Goal: Task Accomplishment & Management: Manage account settings

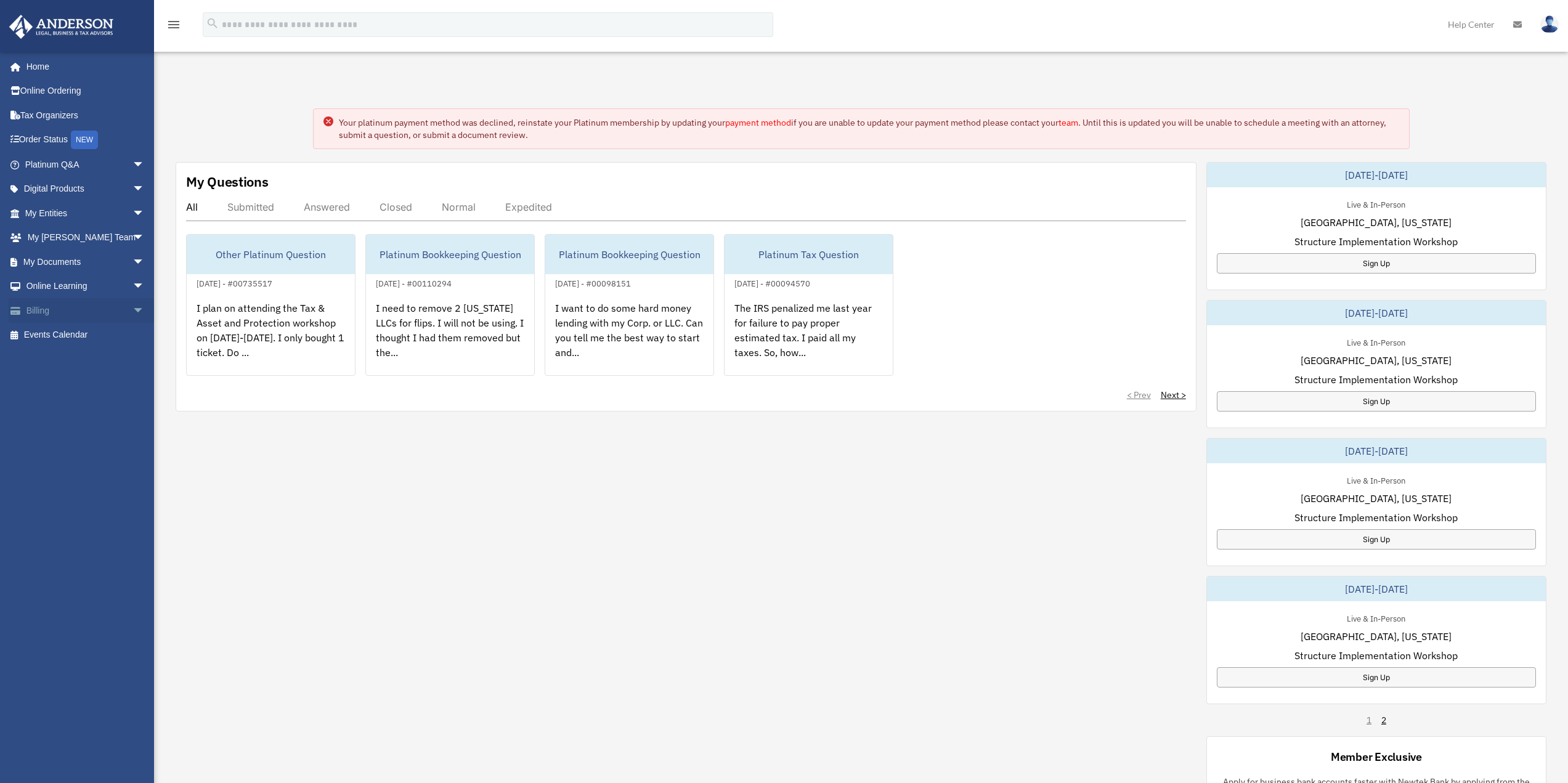
click at [132, 311] on span "arrow_drop_down" at bounding box center [144, 310] width 24 height 25
click at [99, 341] on link "$ Open Invoices" at bounding box center [90, 335] width 146 height 25
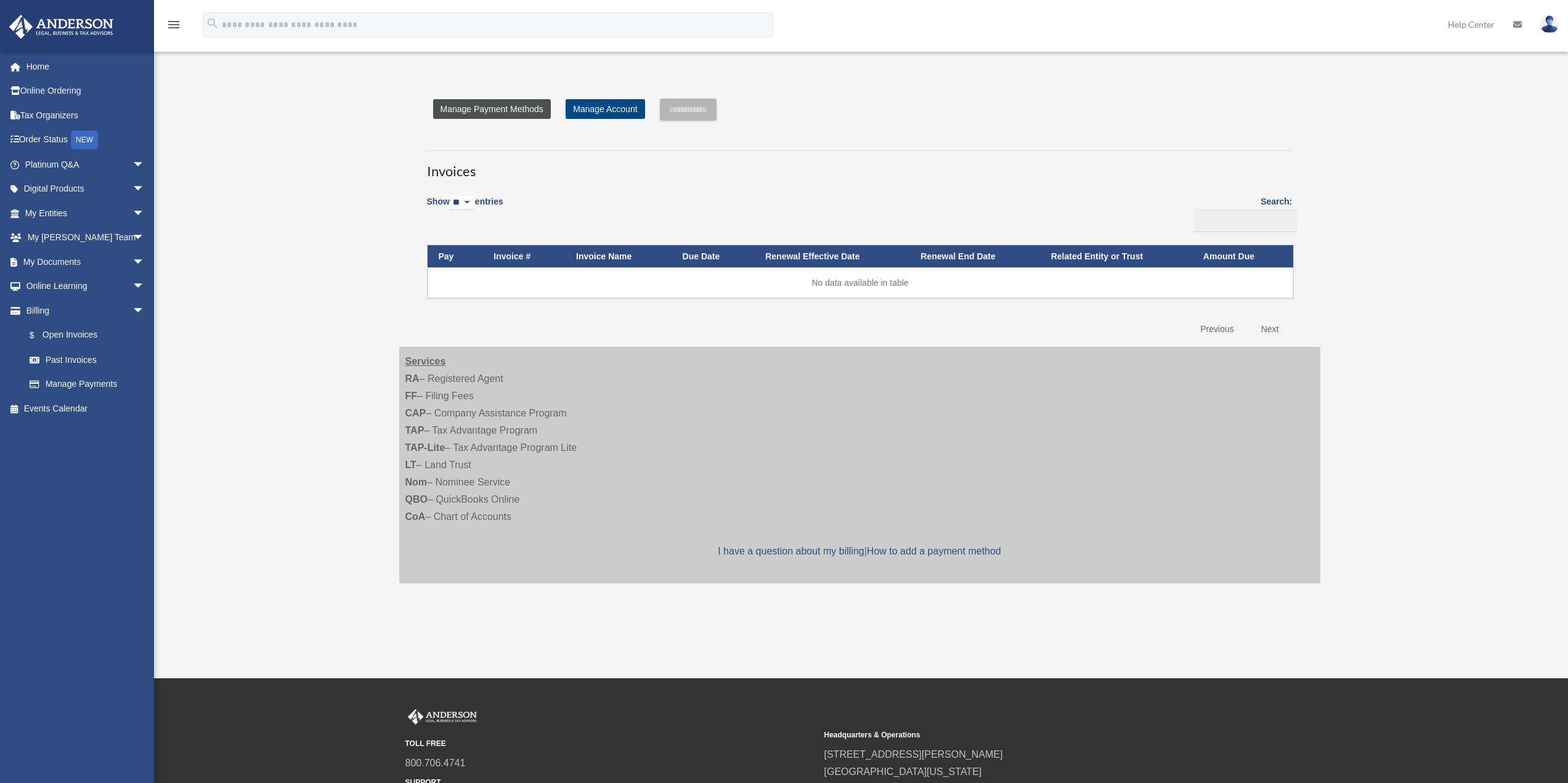
click at [491, 110] on link "Manage Payment Methods" at bounding box center [492, 108] width 118 height 19
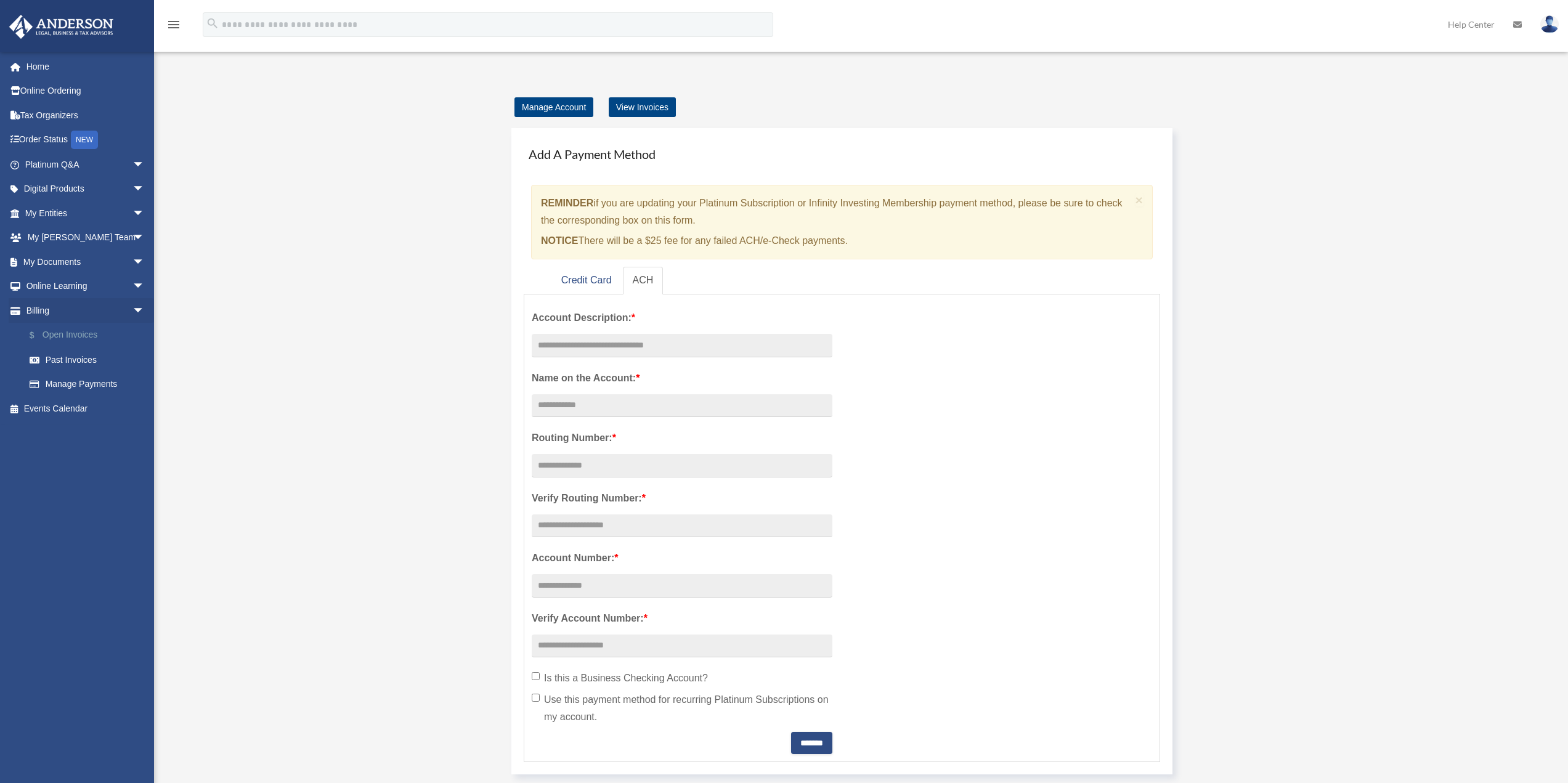
click at [80, 337] on link "$ Open Invoices" at bounding box center [90, 335] width 146 height 25
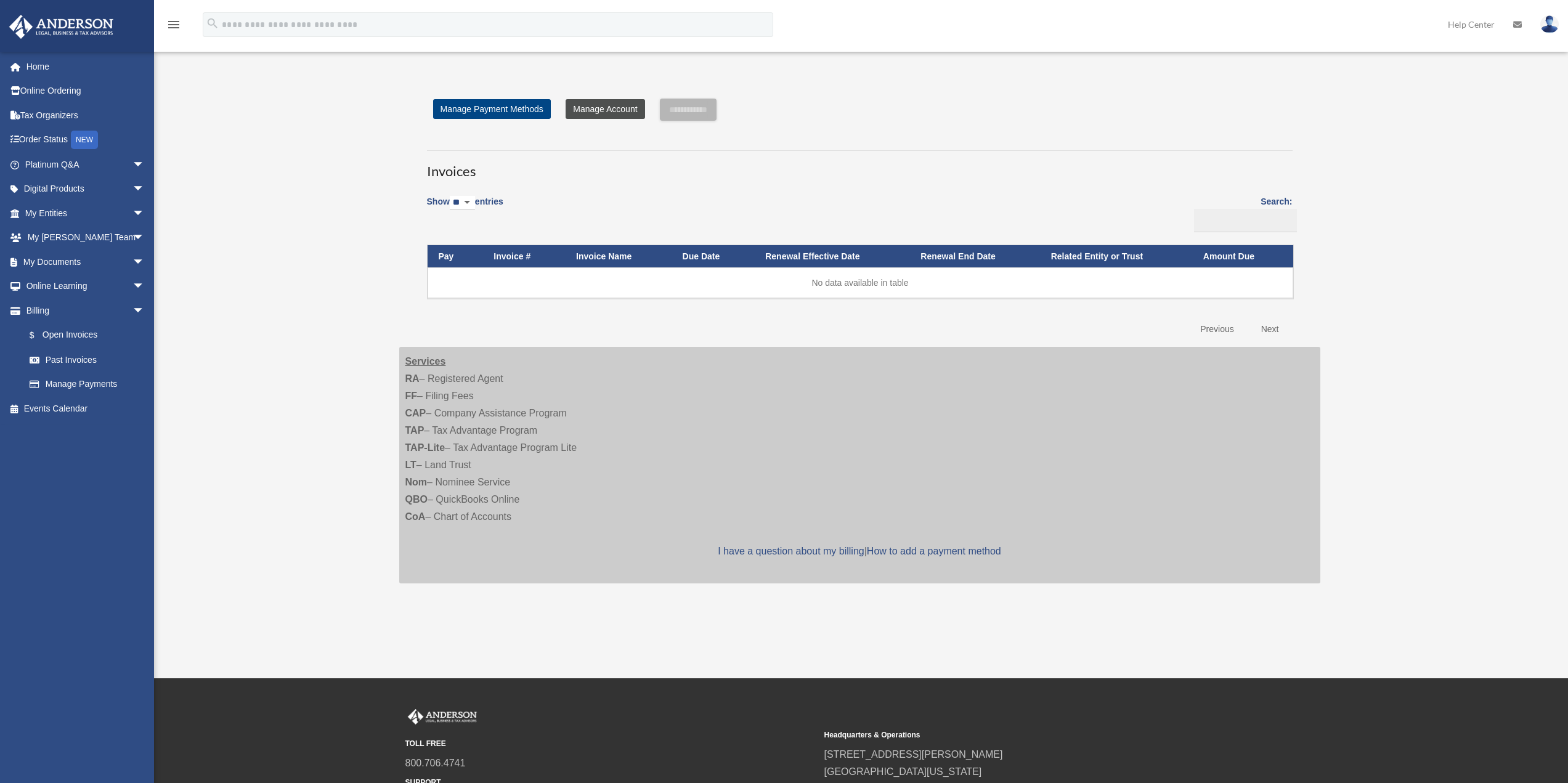
click at [592, 111] on link "Manage Account" at bounding box center [605, 108] width 79 height 19
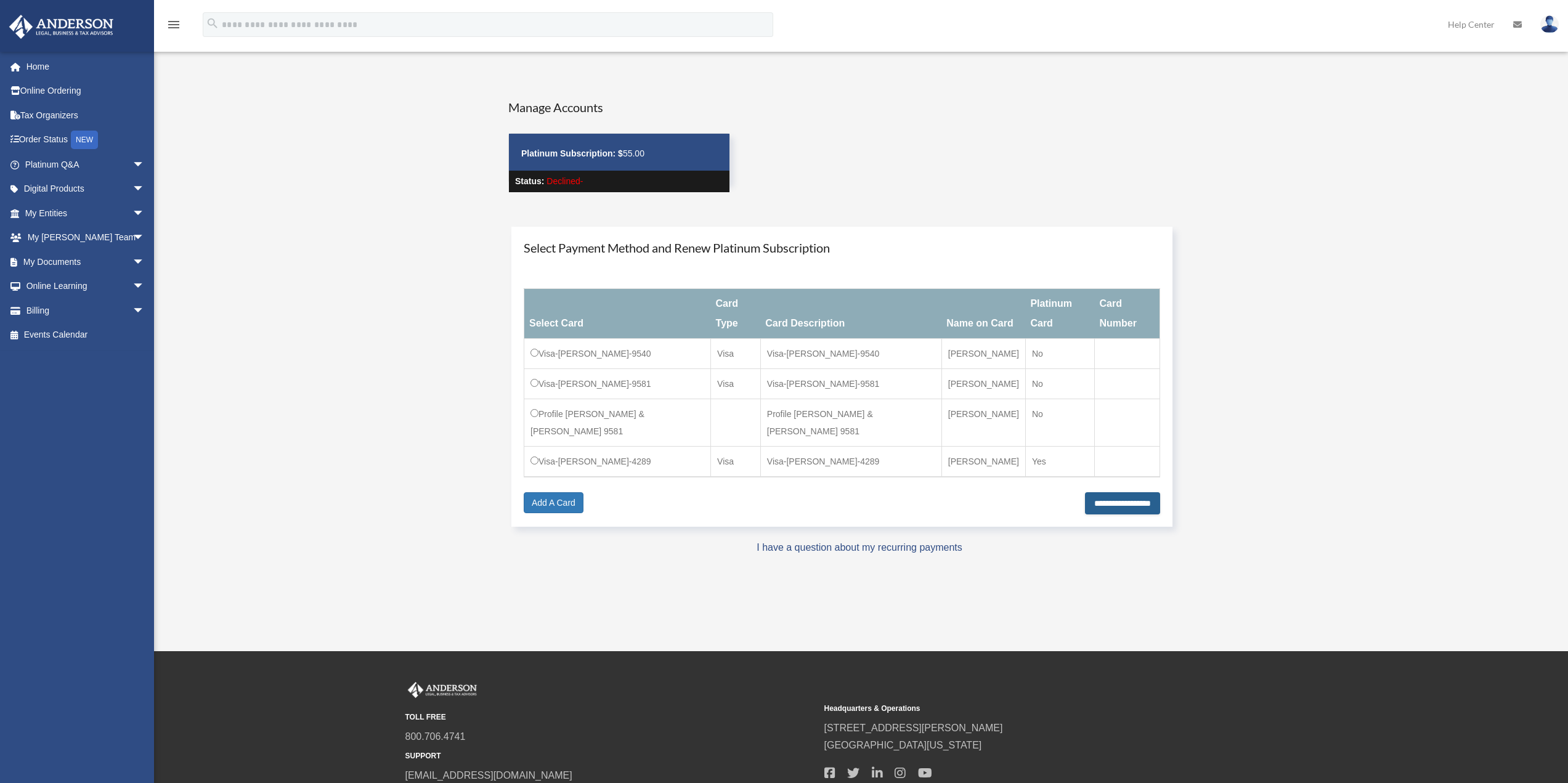
click at [1110, 492] on input "**********" at bounding box center [1122, 503] width 75 height 22
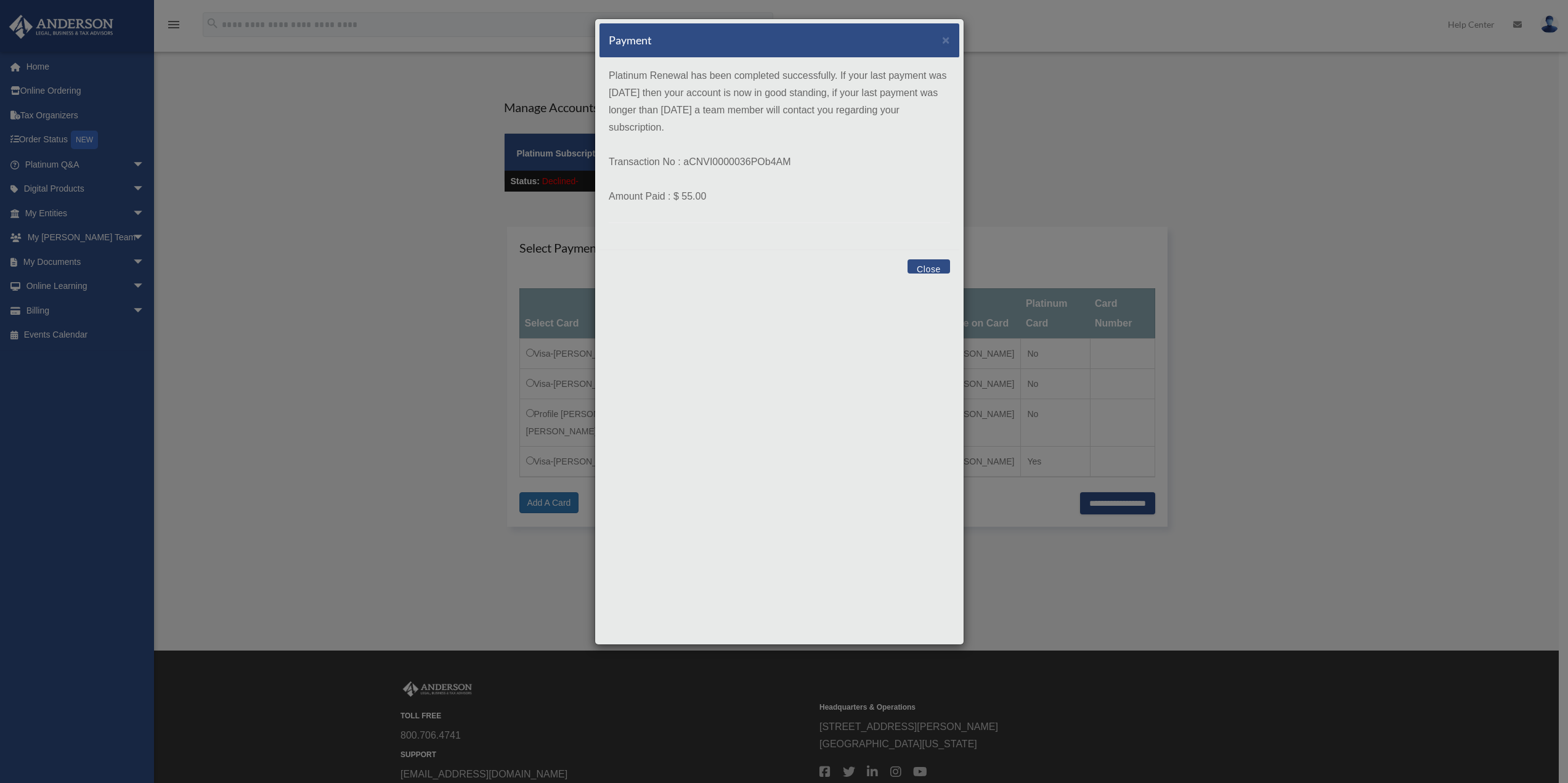
click at [928, 264] on button "Close" at bounding box center [928, 266] width 42 height 14
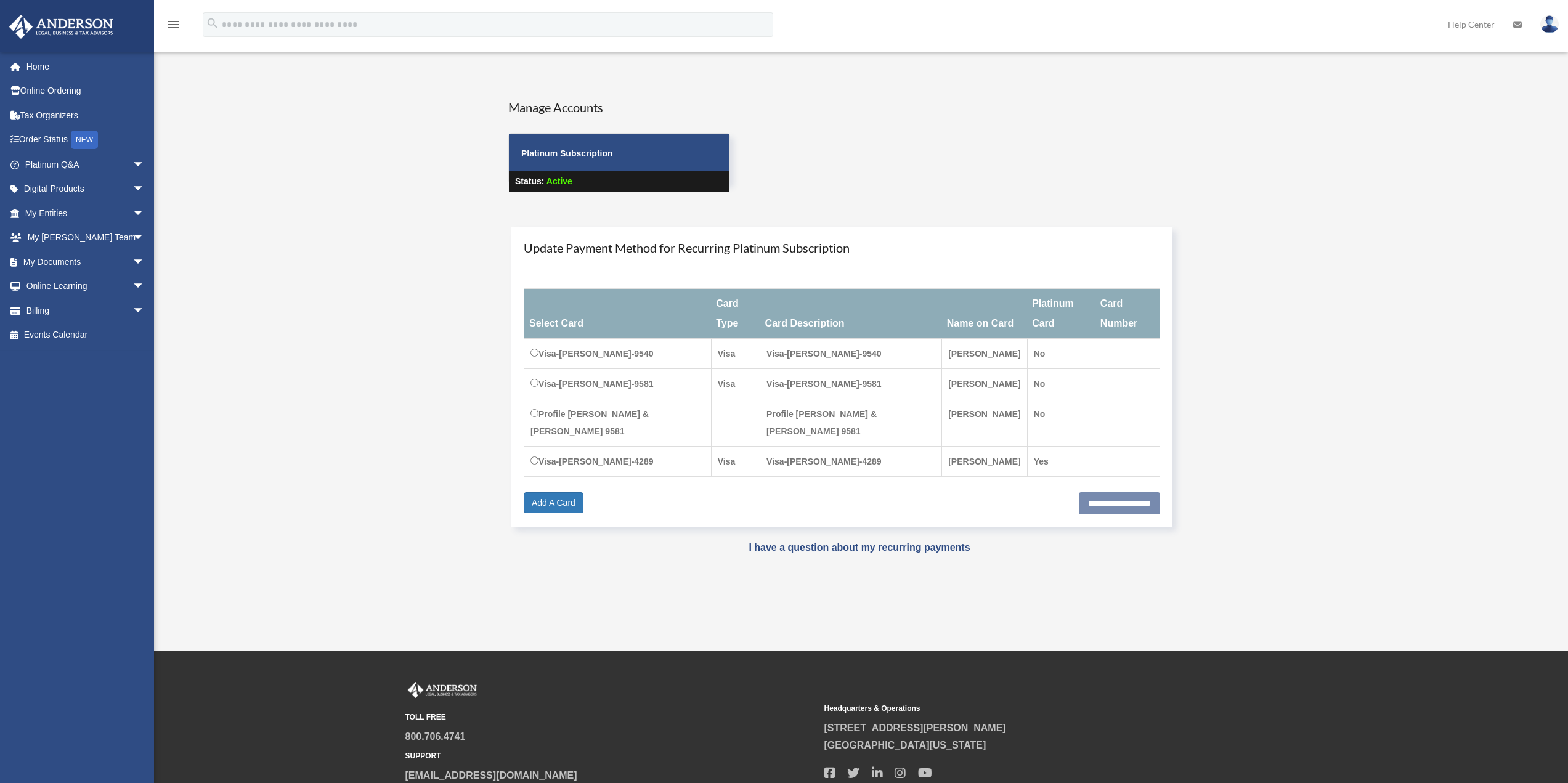
click at [1039, 354] on td "No" at bounding box center [1061, 354] width 68 height 30
click at [132, 309] on span "arrow_drop_down" at bounding box center [144, 310] width 24 height 25
click at [107, 334] on link "$ Open Invoices" at bounding box center [90, 335] width 146 height 25
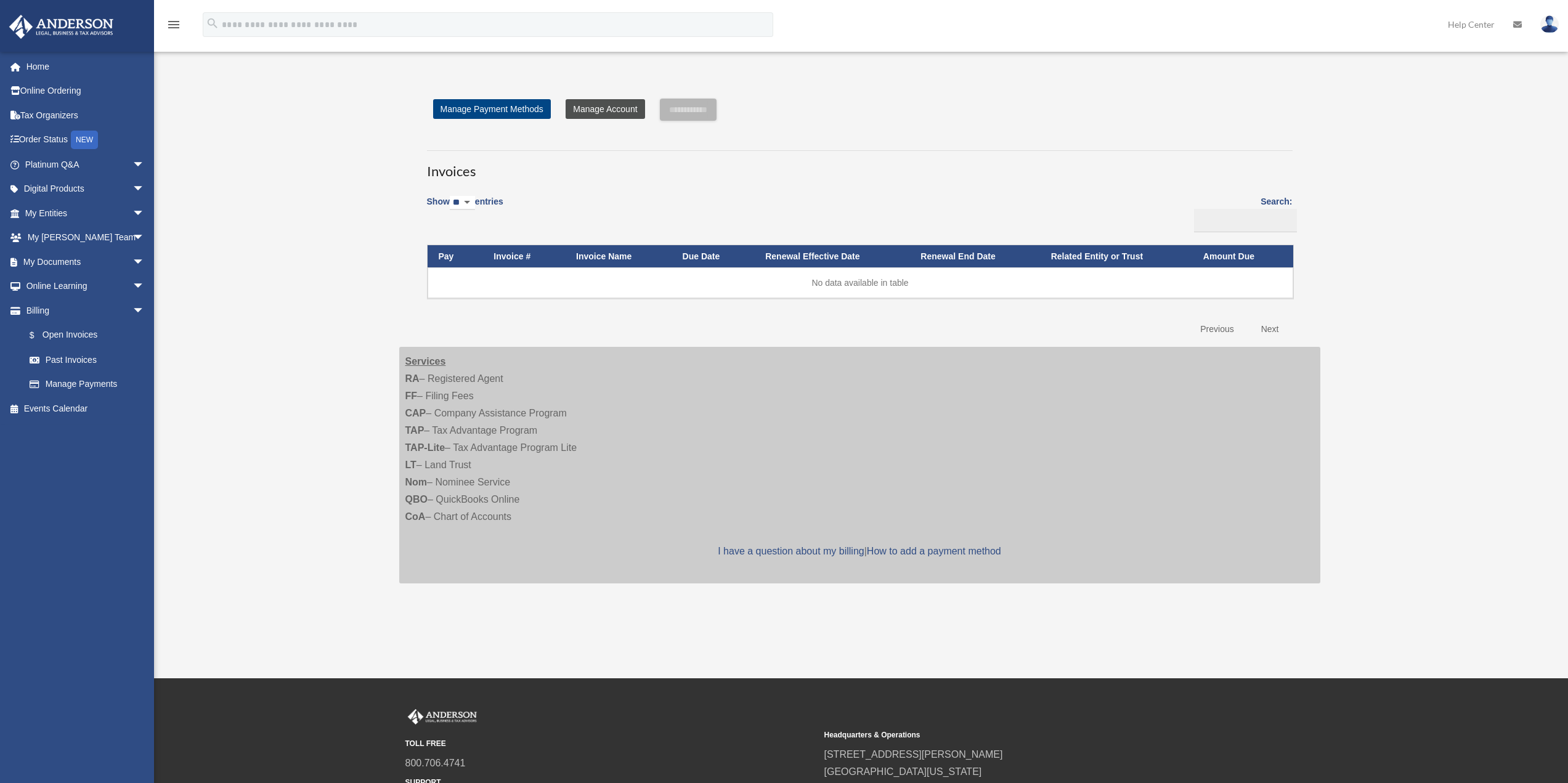
click at [588, 111] on link "Manage Account" at bounding box center [605, 108] width 79 height 19
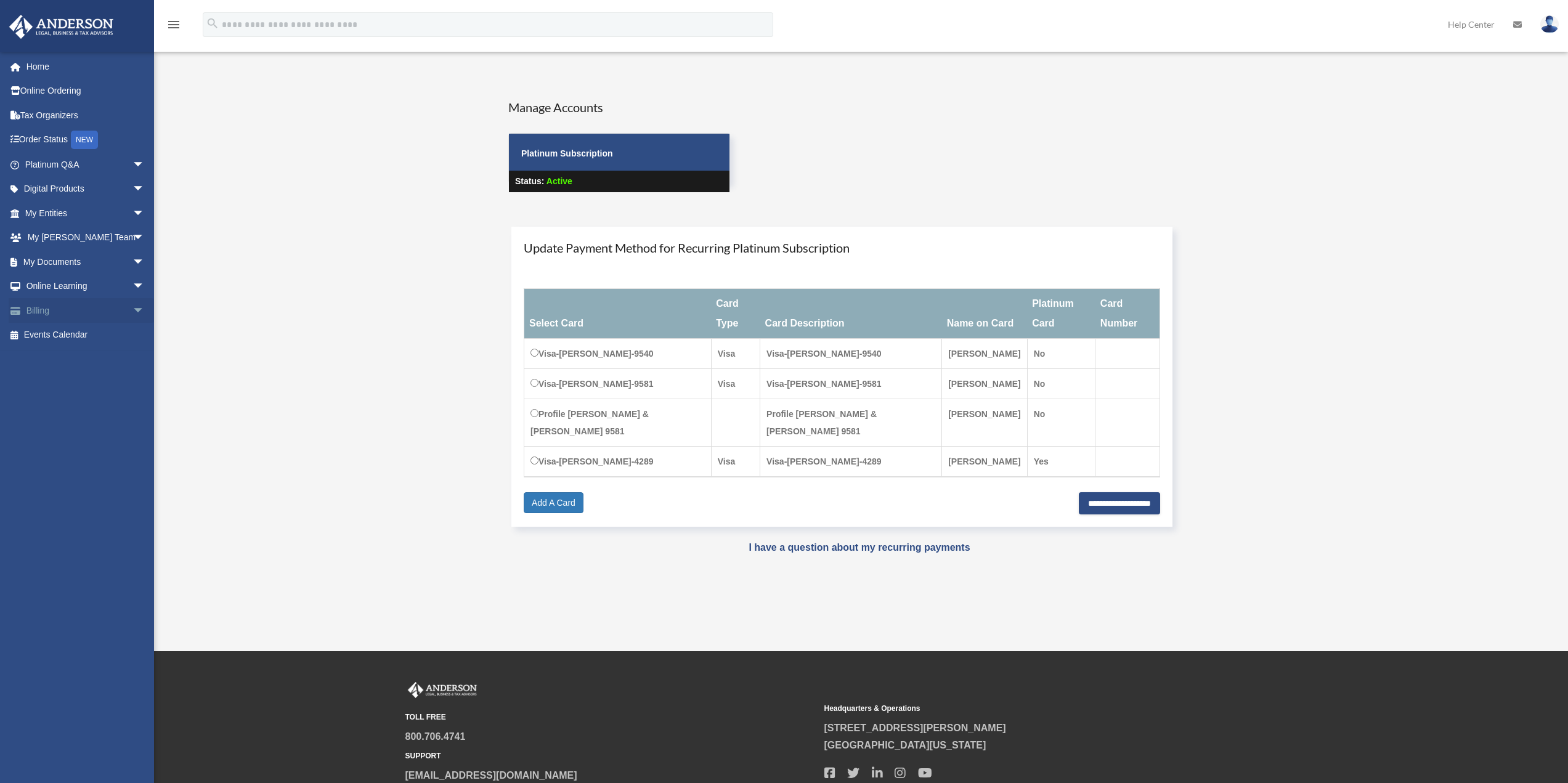
click at [132, 309] on span "arrow_drop_down" at bounding box center [144, 310] width 24 height 25
click at [103, 383] on link "Manage Payments" at bounding box center [90, 384] width 146 height 24
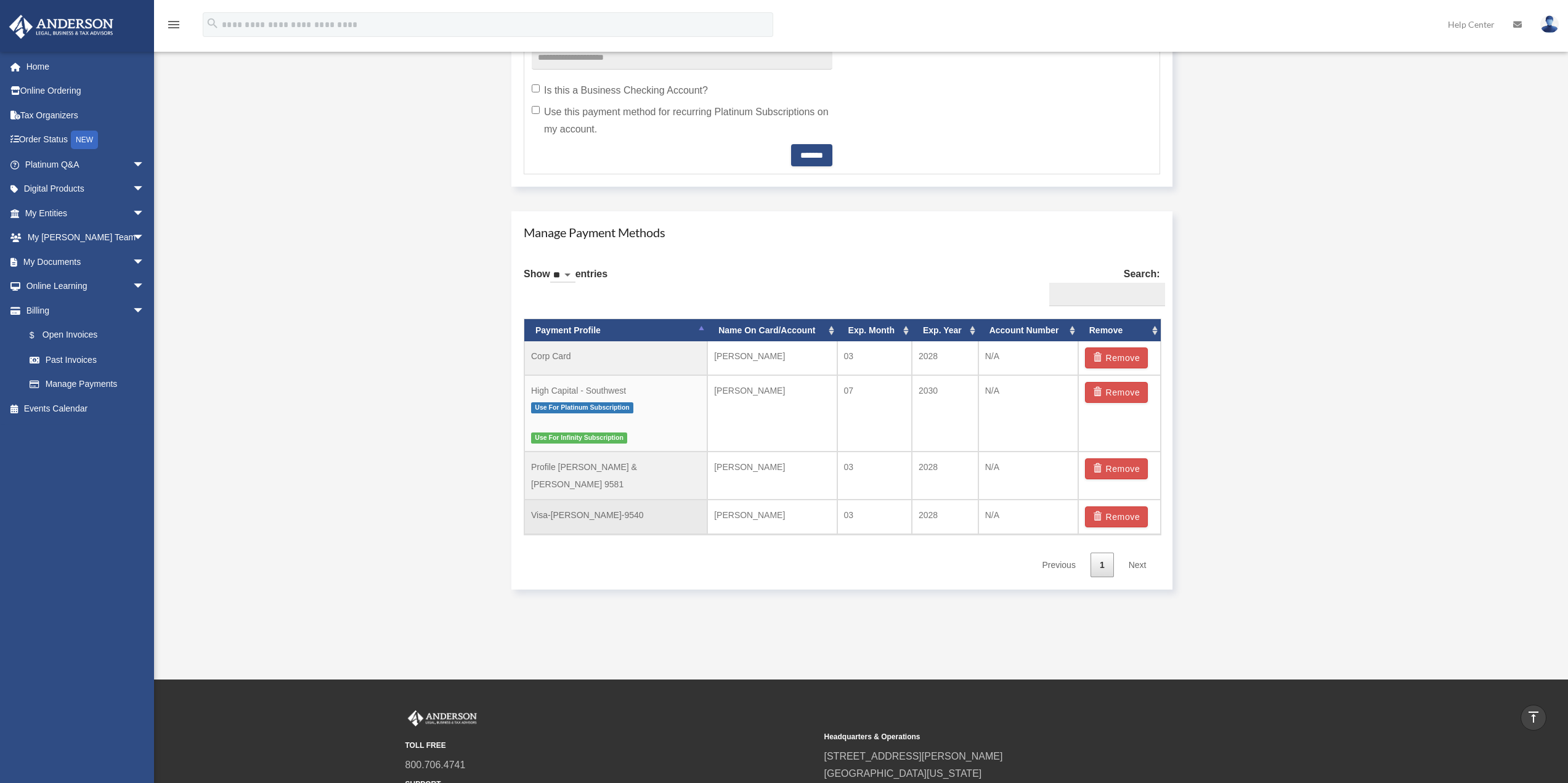
scroll to position [616, 0]
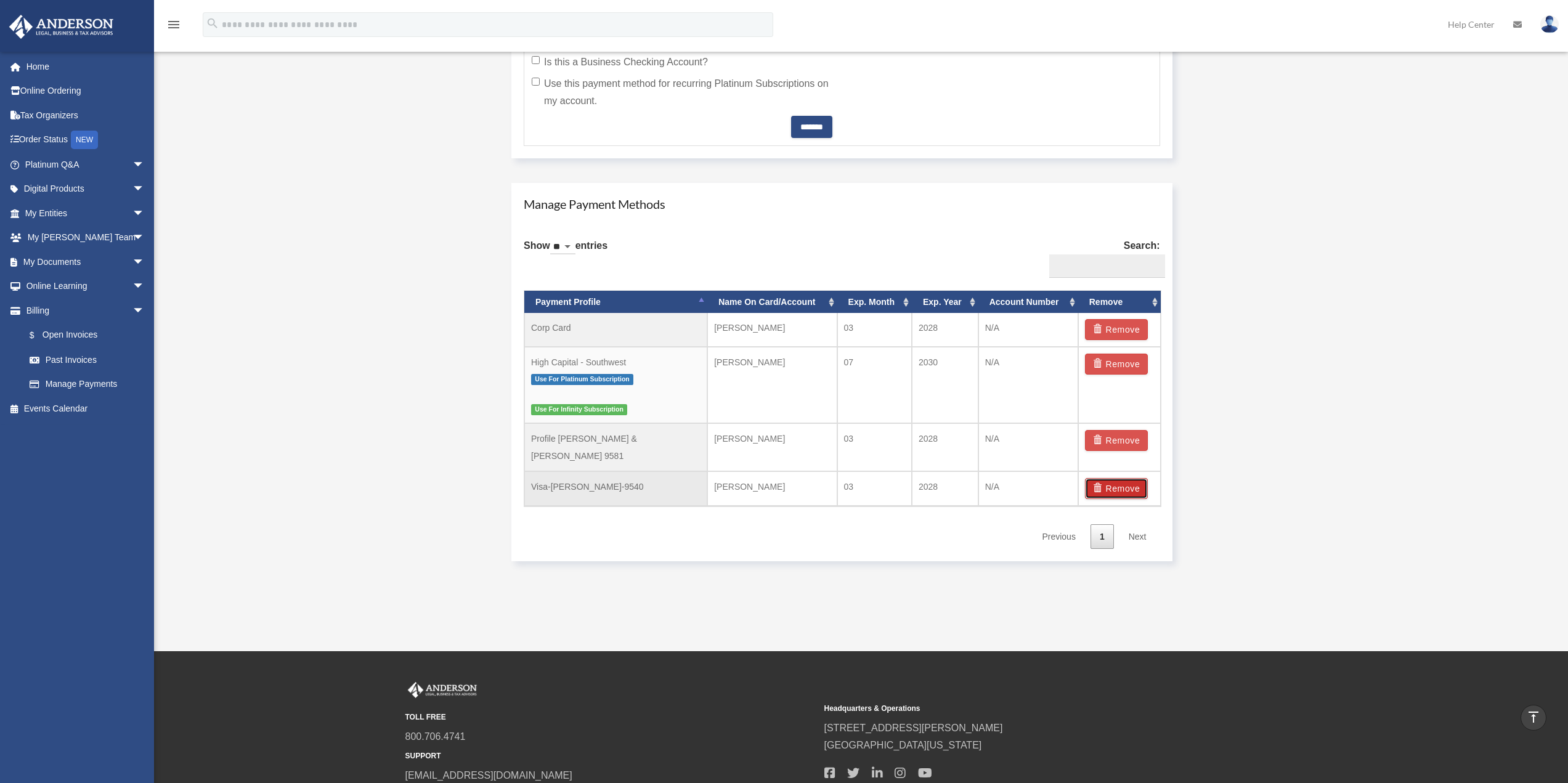
click at [1121, 478] on button "Remove" at bounding box center [1116, 488] width 63 height 21
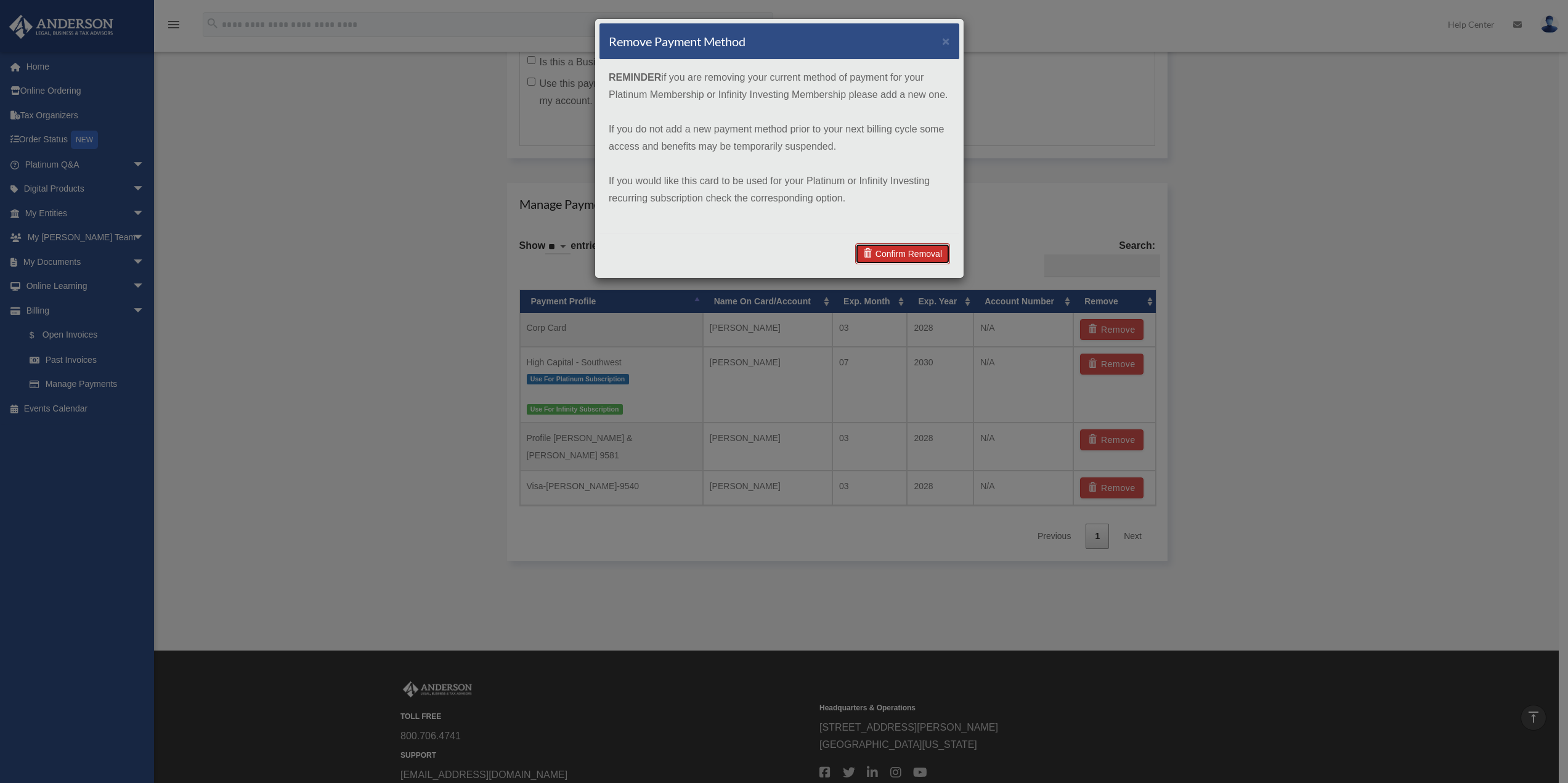
click at [897, 253] on link "Confirm Removal" at bounding box center [902, 253] width 95 height 21
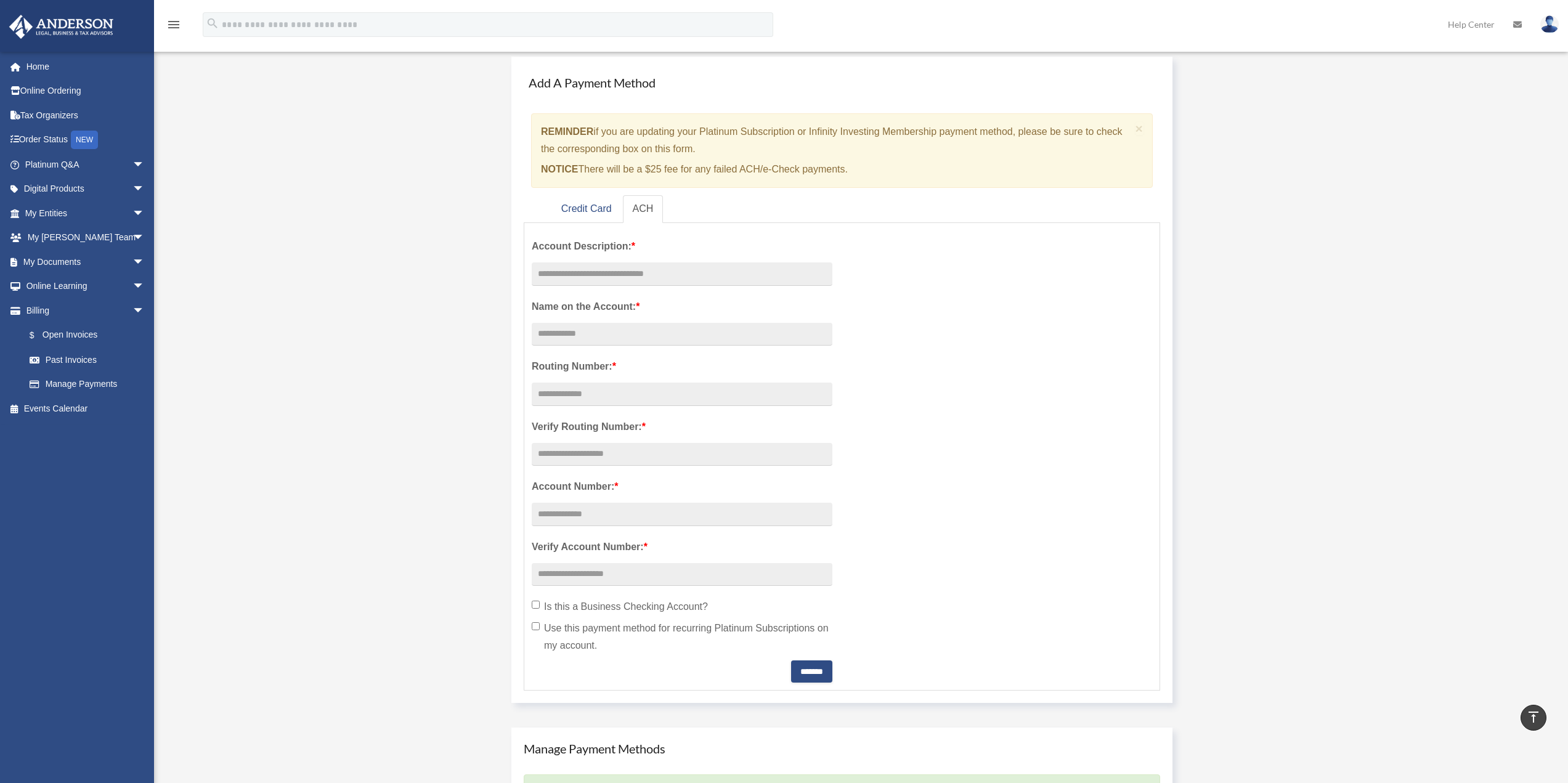
scroll to position [0, 0]
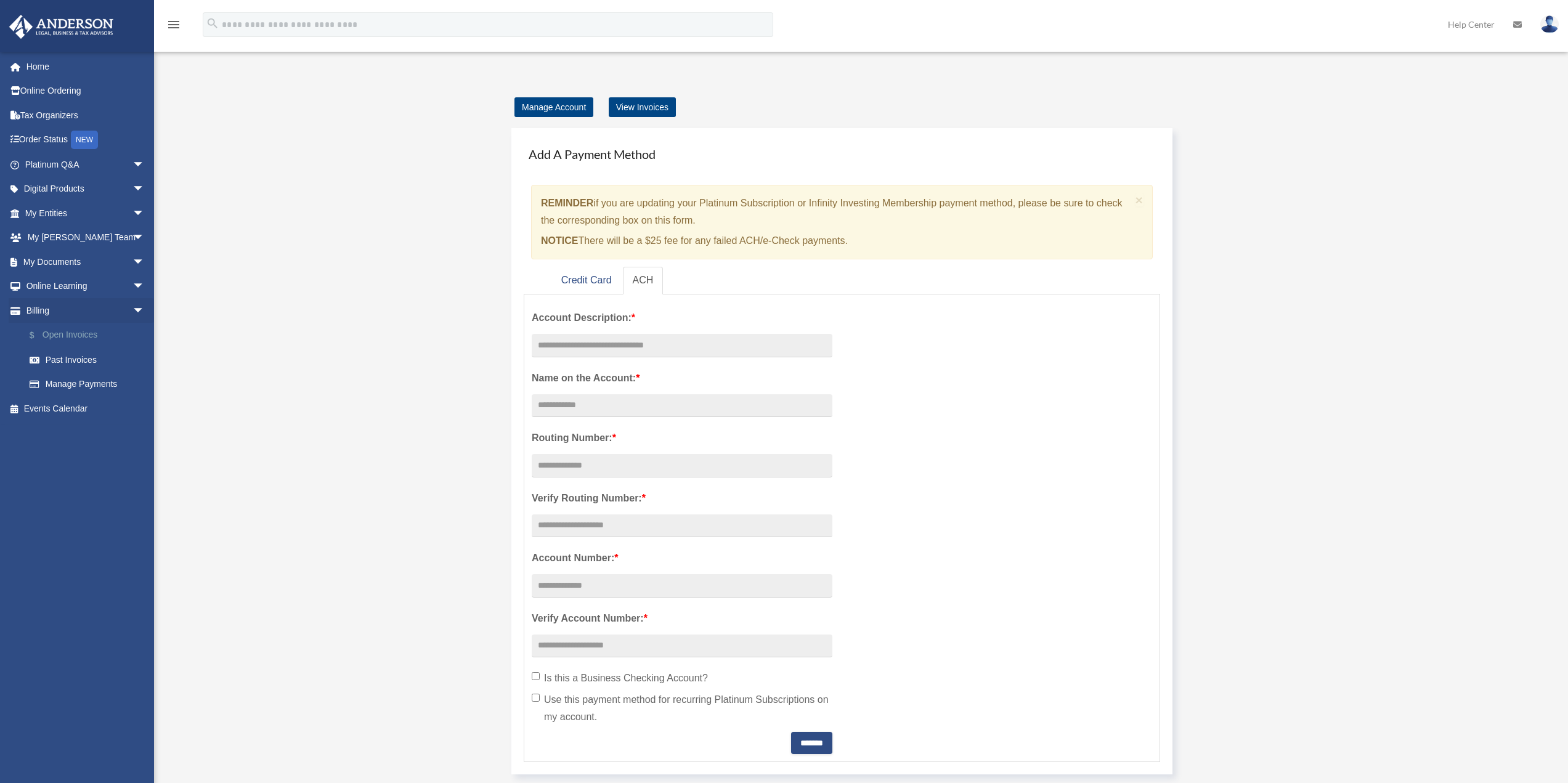
click at [106, 336] on link "$ Open Invoices" at bounding box center [90, 335] width 146 height 25
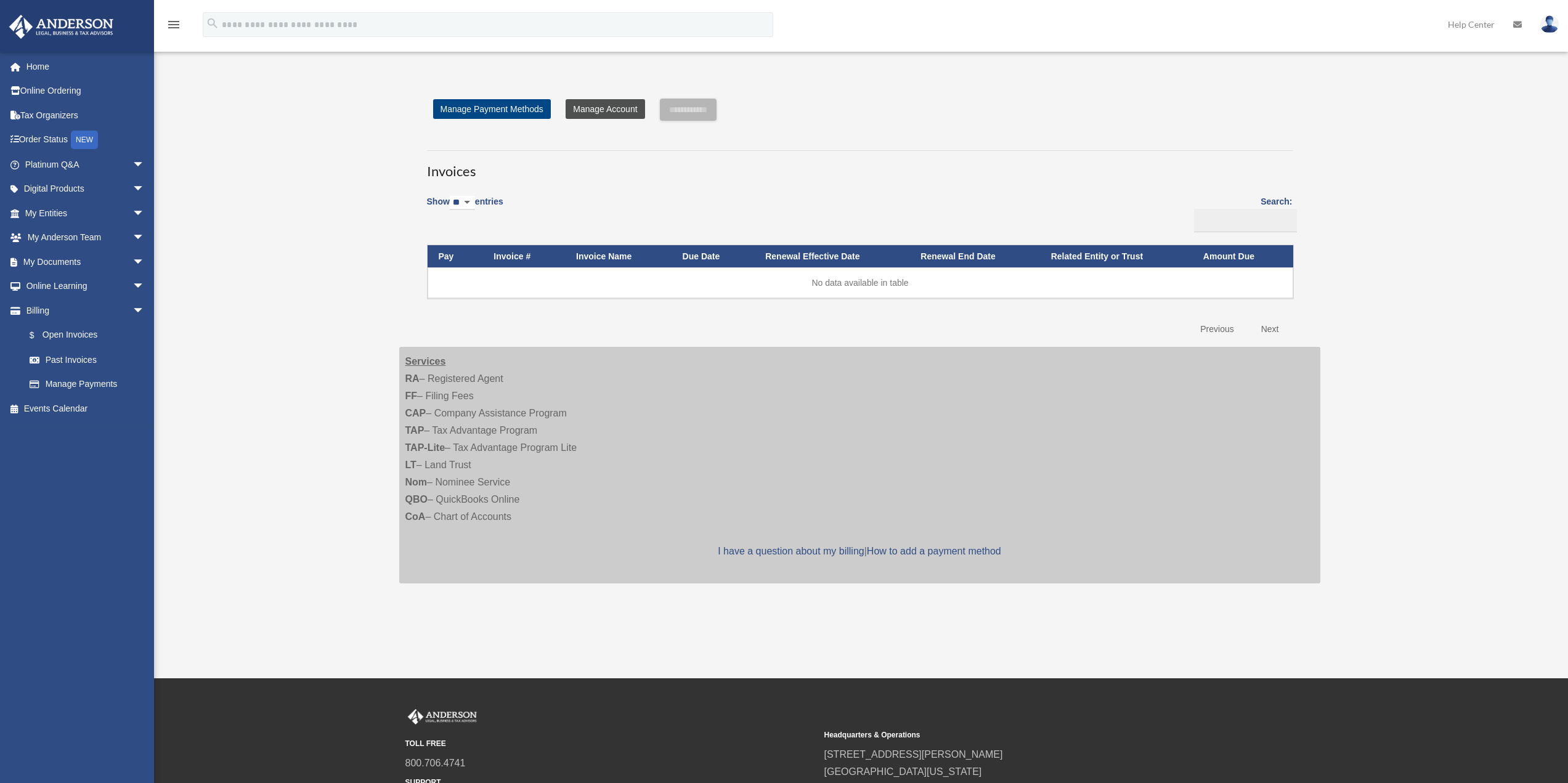
click at [604, 111] on link "Manage Account" at bounding box center [605, 108] width 79 height 19
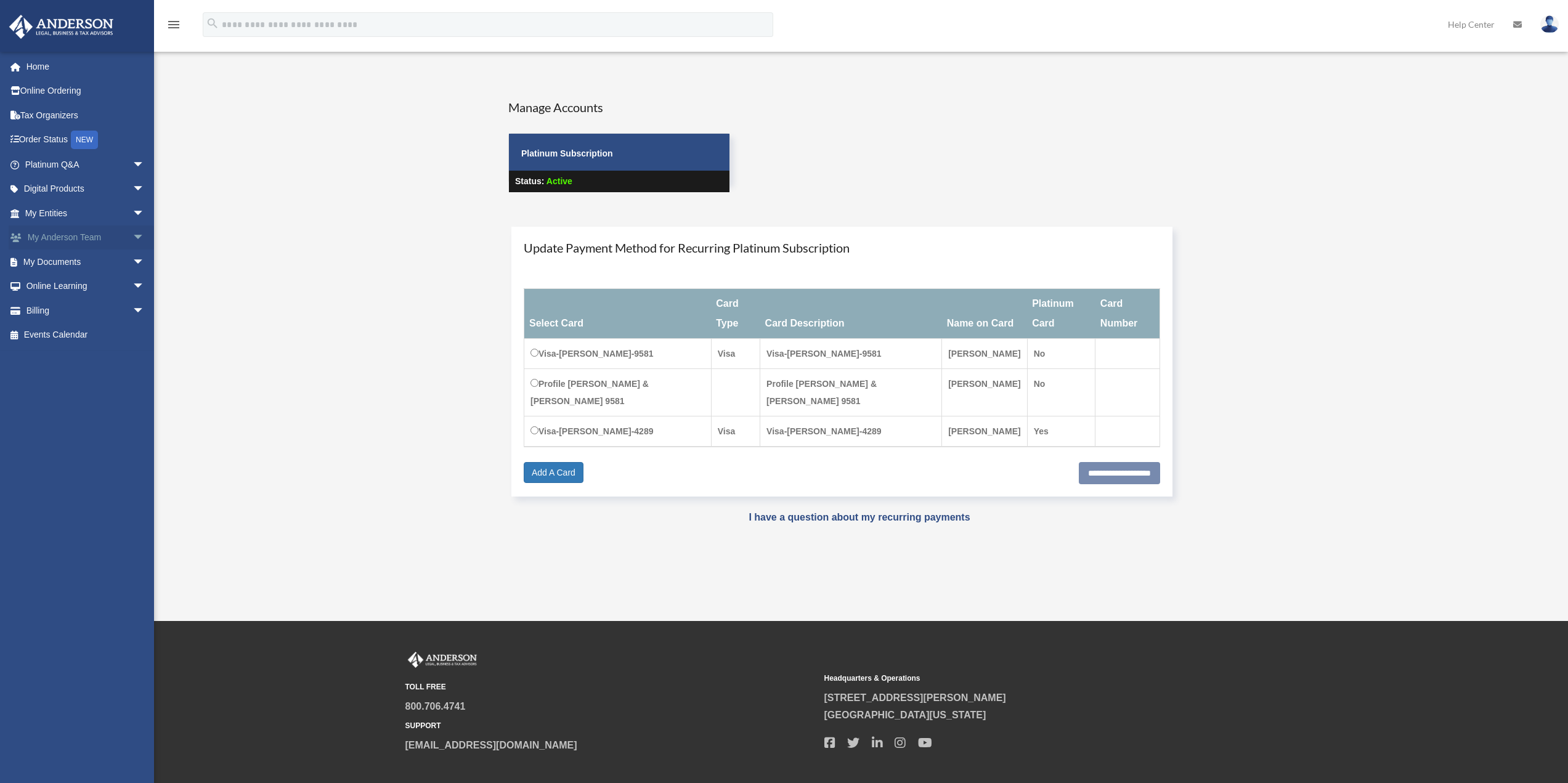
click at [83, 238] on link "My Anderson Team arrow_drop_down" at bounding box center [85, 238] width 154 height 24
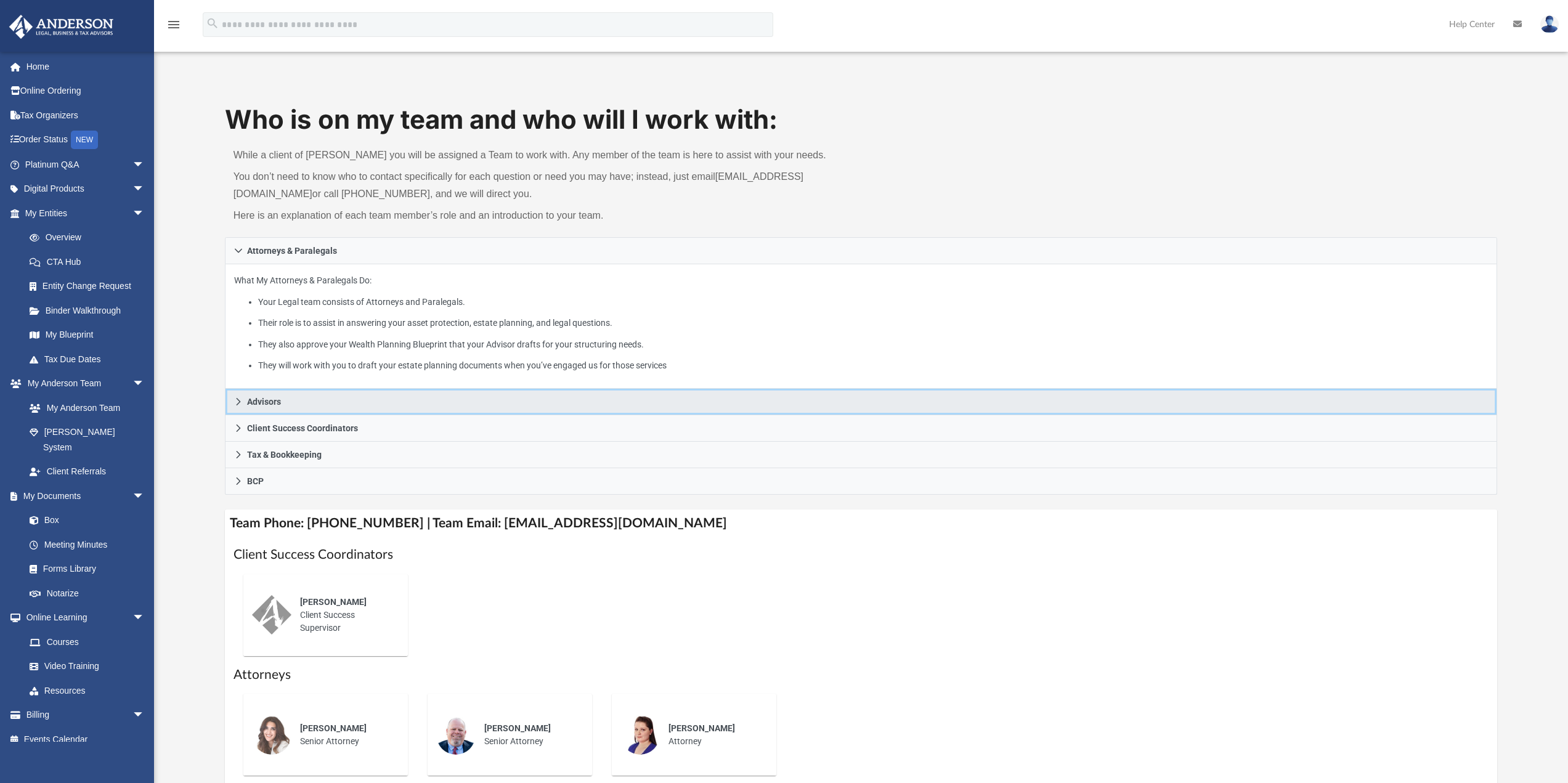
click at [267, 405] on span "Advisors" at bounding box center [263, 401] width 34 height 9
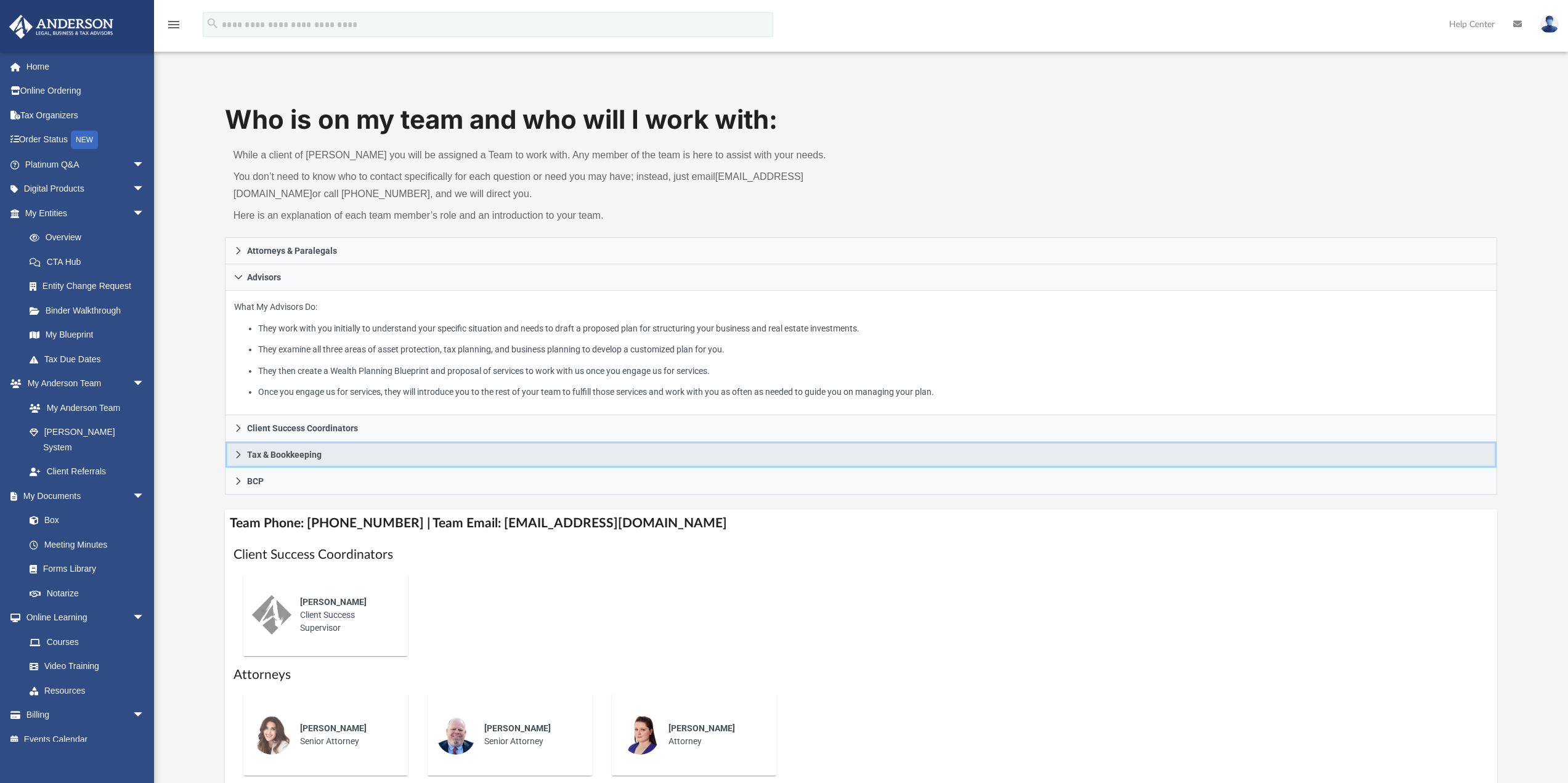
click at [298, 458] on span "Tax & Bookkeeping" at bounding box center [284, 454] width 75 height 9
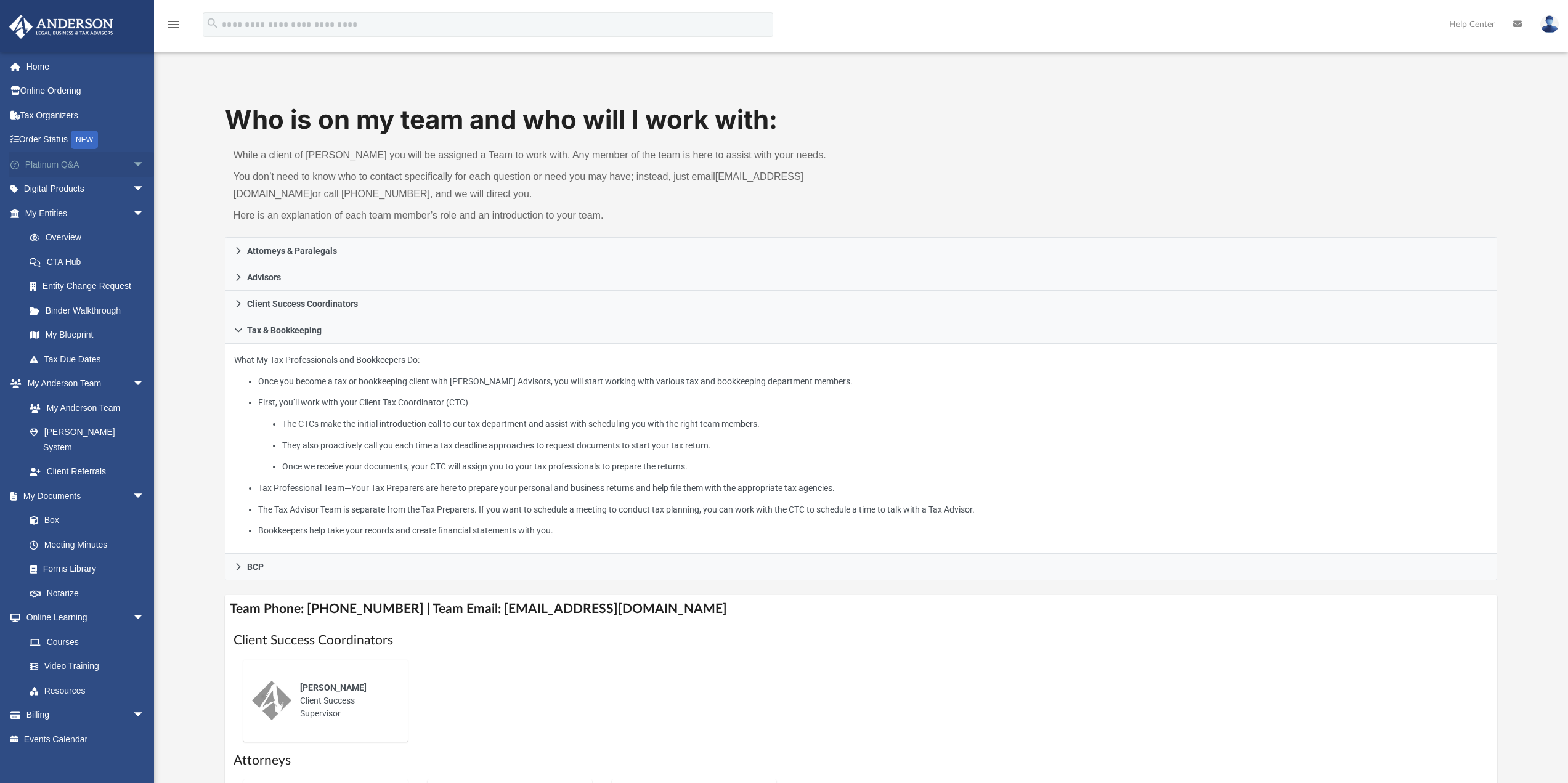
click at [65, 166] on link "Platinum Q&A arrow_drop_down" at bounding box center [85, 164] width 154 height 24
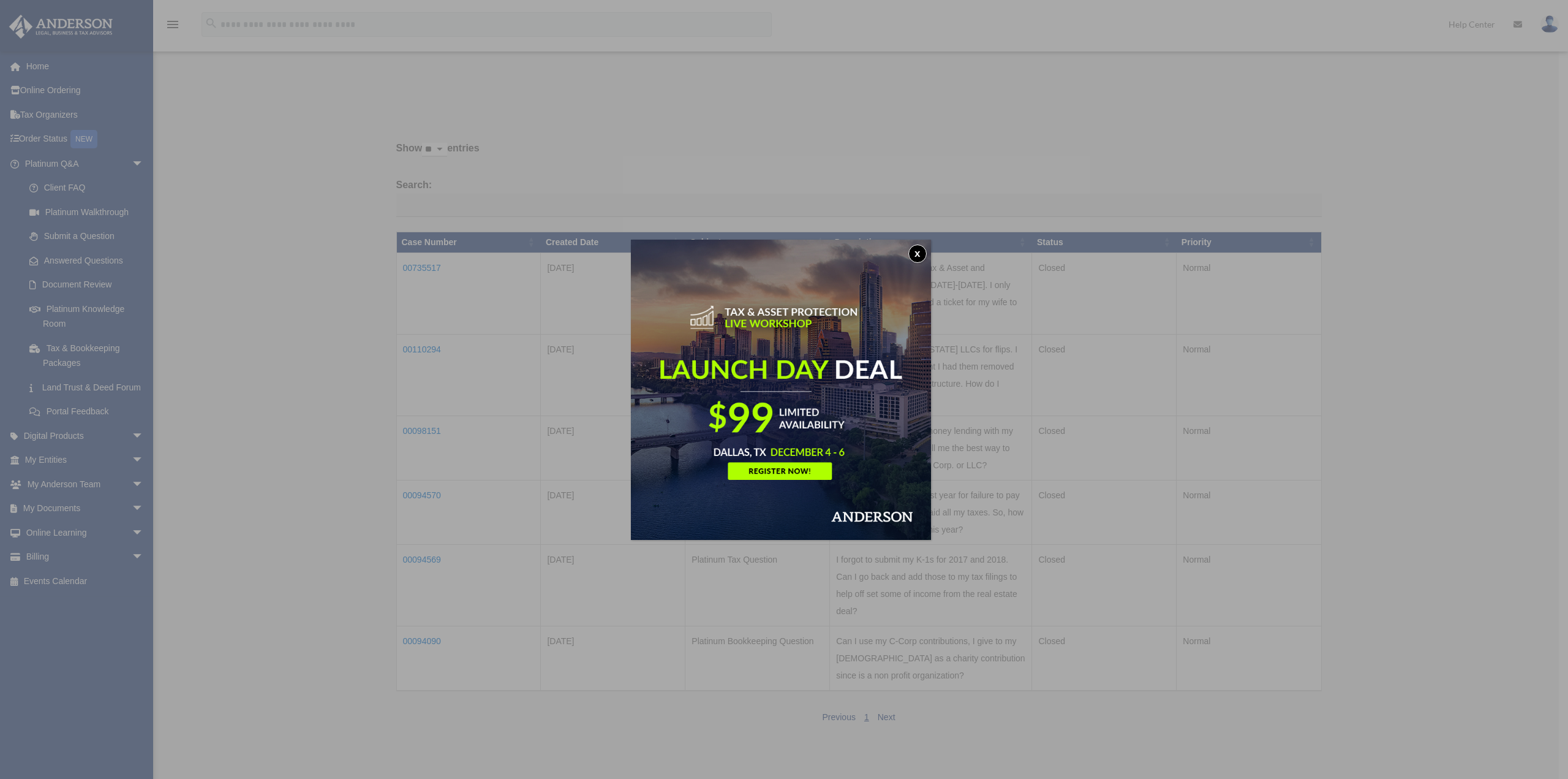
click at [237, 171] on div "x" at bounding box center [784, 389] width 1568 height 779
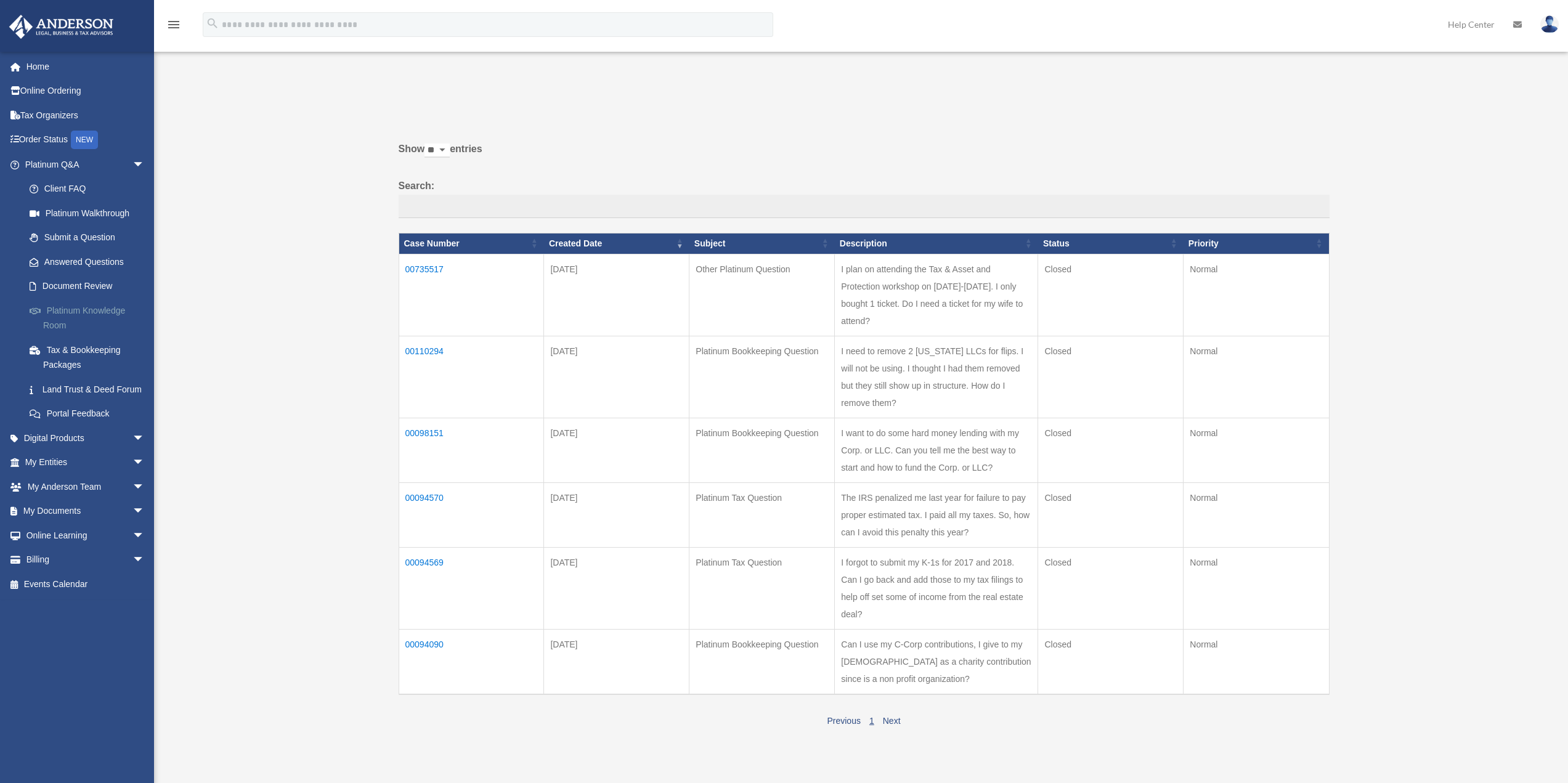
click at [72, 312] on link "Platinum Knowledge Room" at bounding box center [90, 317] width 146 height 39
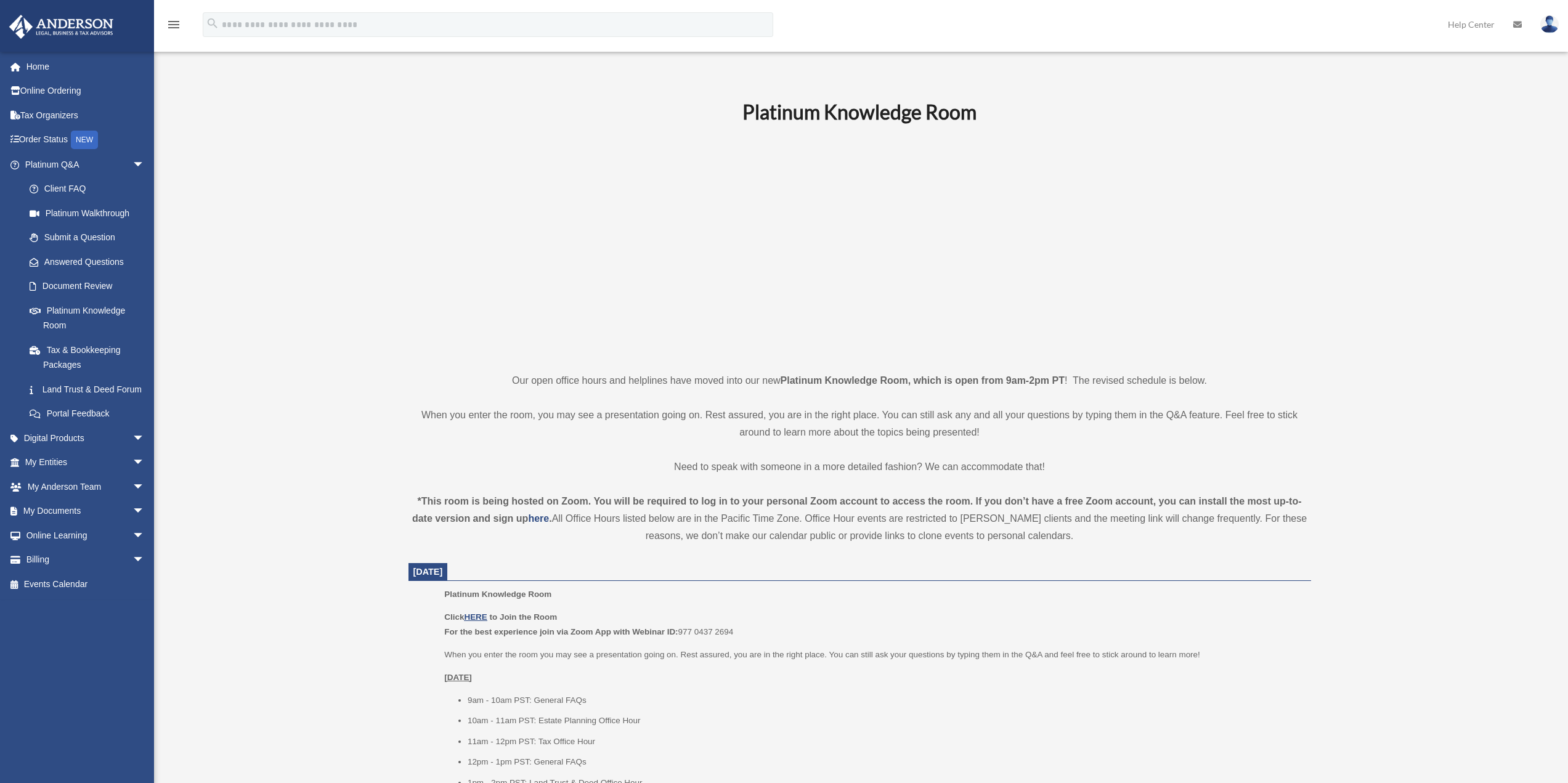
click at [1549, 24] on img at bounding box center [1549, 24] width 19 height 18
click at [1313, 106] on link "Logout" at bounding box center [1365, 107] width 123 height 25
